Goal: Information Seeking & Learning: Check status

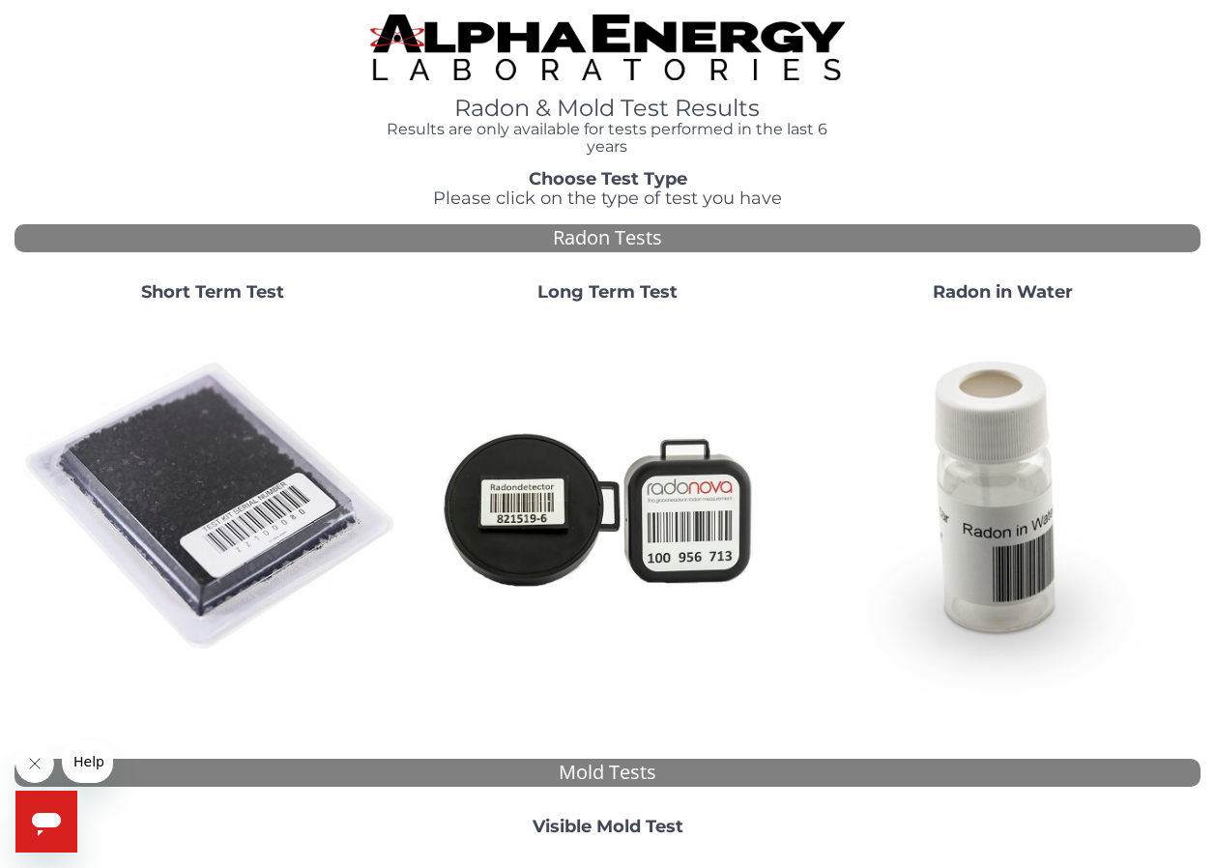
click at [195, 482] on img at bounding box center [212, 507] width 380 height 380
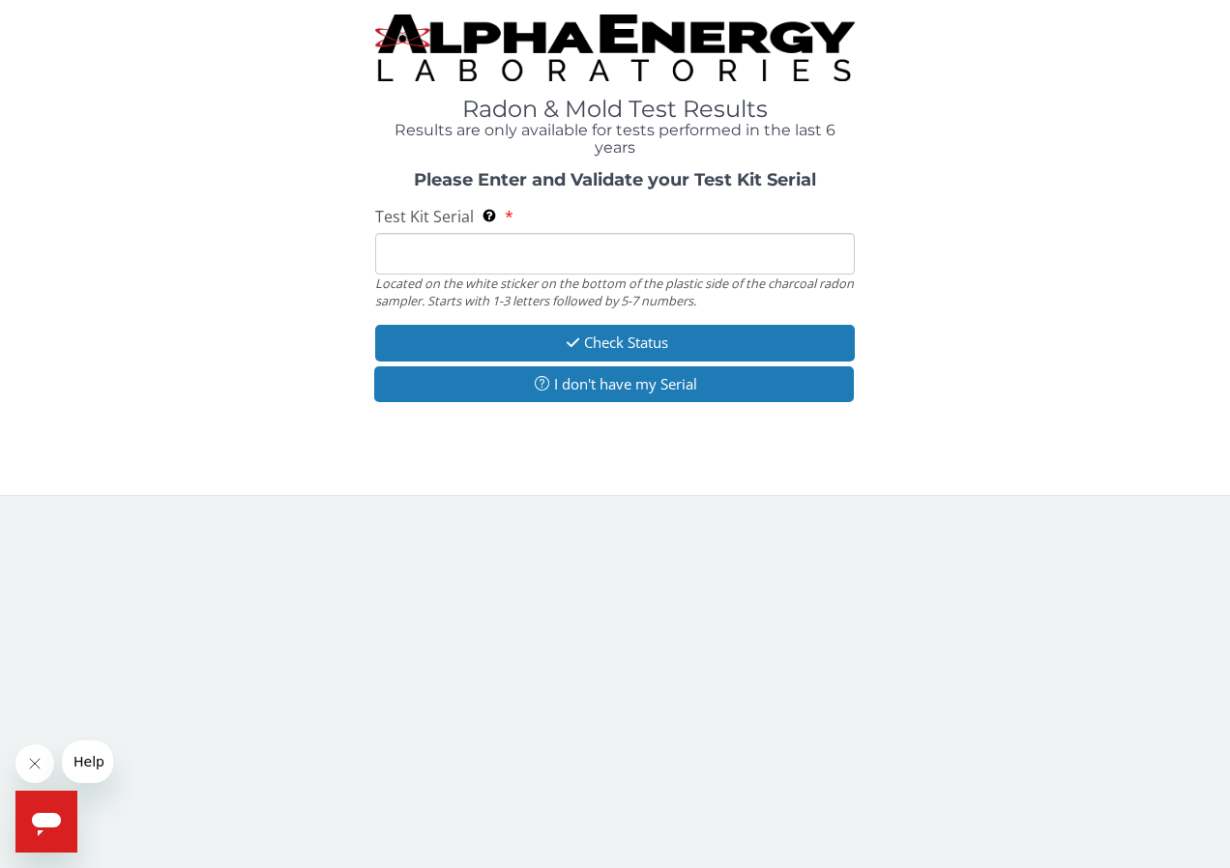
click at [428, 260] on input "Test Kit Serial Located on the white sticker on the bottom of the plastic side …" at bounding box center [615, 254] width 481 height 42
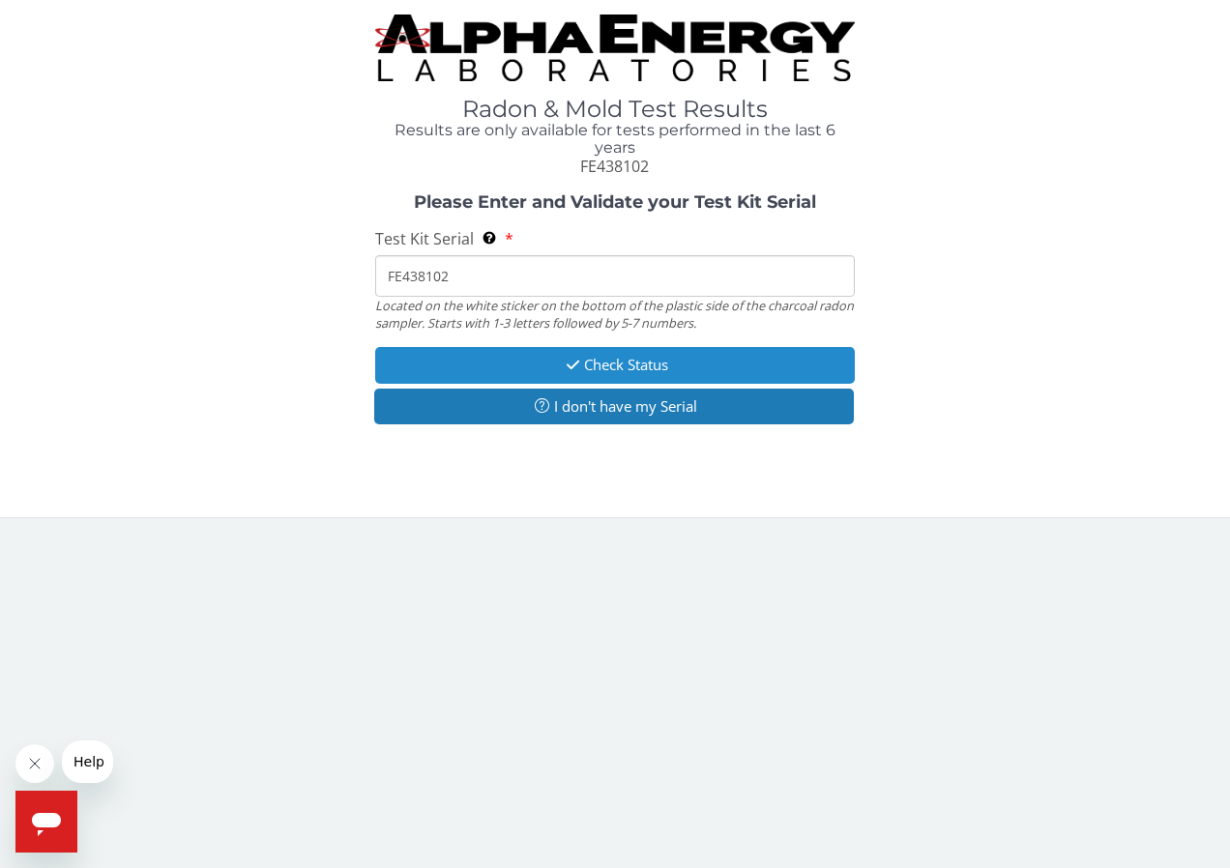
type input "FE438102"
click at [650, 356] on button "Check Status" at bounding box center [615, 365] width 481 height 36
